Goal: Navigation & Orientation: Find specific page/section

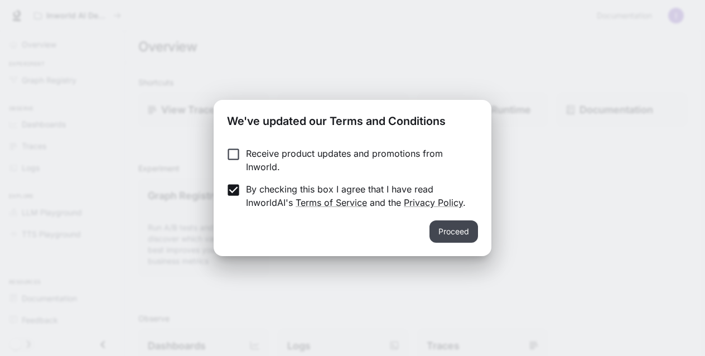
click at [446, 233] on button "Proceed" at bounding box center [453, 231] width 49 height 22
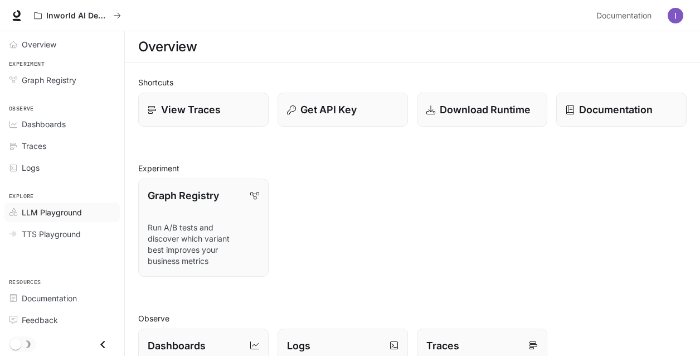
click at [46, 211] on span "LLM Playground" at bounding box center [52, 212] width 60 height 12
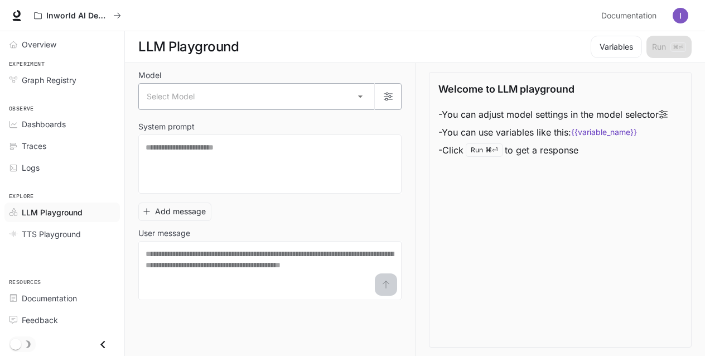
click at [352, 91] on body "Skip to main content Inworld AI Demos Documentation Documentation Portal Overvi…" at bounding box center [352, 178] width 705 height 356
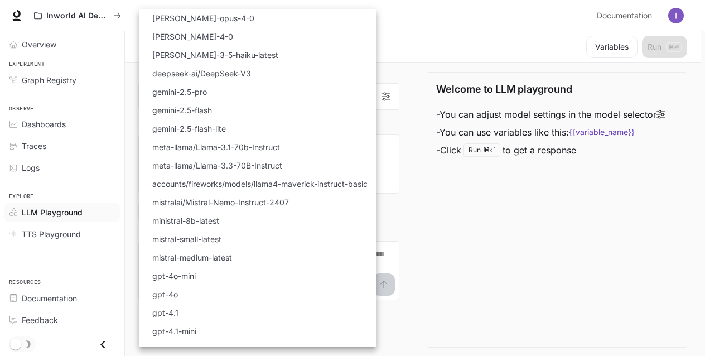
click at [282, 89] on li "gemini-2.5-pro" at bounding box center [258, 92] width 238 height 18
type input "**********"
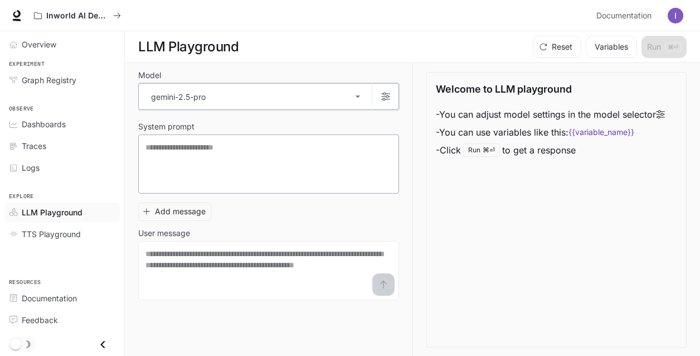
scroll to position [1, 0]
click at [60, 119] on span "Dashboards" at bounding box center [44, 124] width 44 height 12
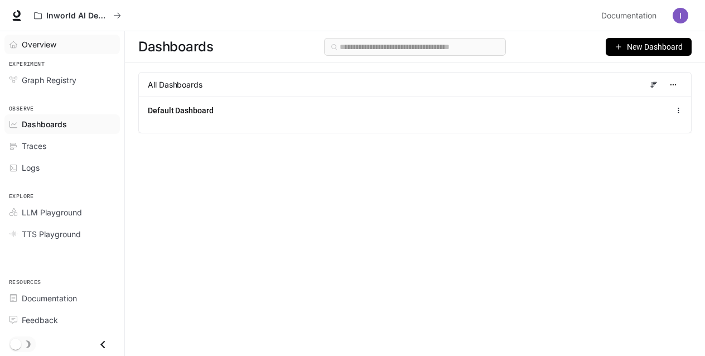
click at [42, 46] on span "Overview" at bounding box center [39, 44] width 35 height 12
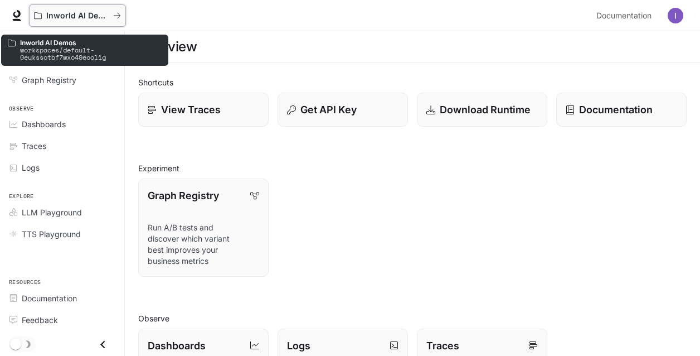
click at [117, 13] on icon "All workspaces" at bounding box center [117, 16] width 8 height 8
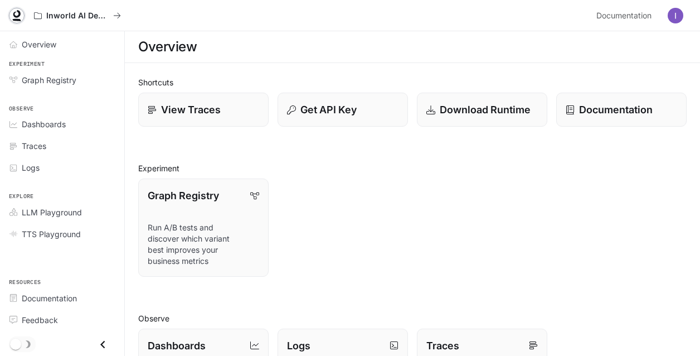
click at [17, 13] on icon at bounding box center [16, 15] width 11 height 11
